Goal: Task Accomplishment & Management: Manage account settings

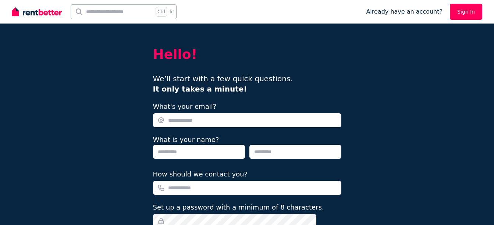
click at [468, 12] on link "Sign In" at bounding box center [466, 12] width 32 height 16
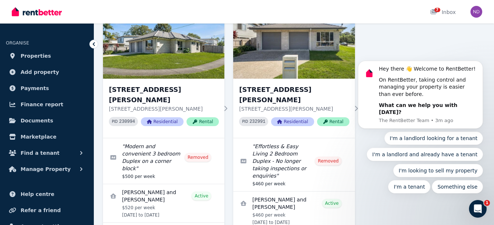
scroll to position [27, 0]
